Goal: Task Accomplishment & Management: Use online tool/utility

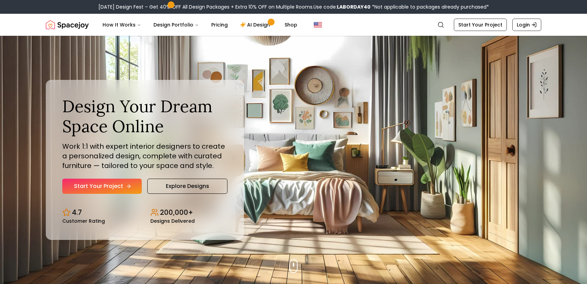
click at [114, 186] on link "Start Your Project" at bounding box center [101, 186] width 79 height 15
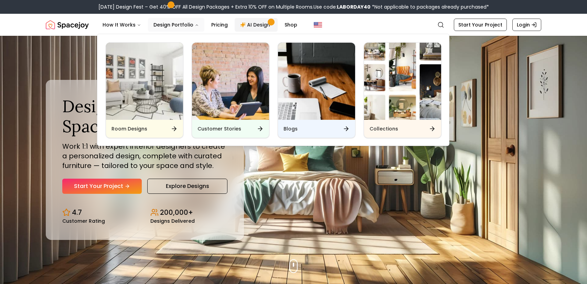
click at [250, 25] on link "AI Design" at bounding box center [256, 25] width 43 height 14
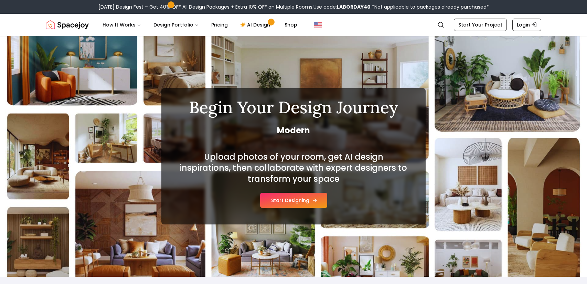
click at [271, 207] on button "Start Designing" at bounding box center [293, 200] width 67 height 15
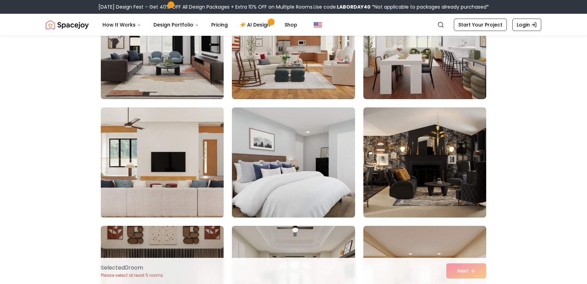
scroll to position [125, 0]
